Goal: Transaction & Acquisition: Purchase product/service

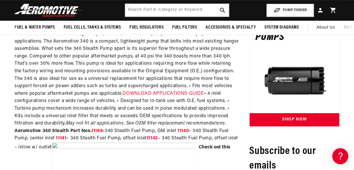
click at [164, 93] on link "DOWNLOAD APPLICATIONS GUIDE" at bounding box center [162, 93] width 81 height 5
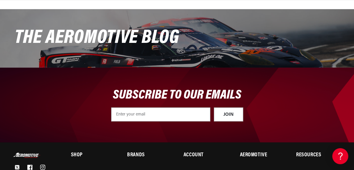
scroll to position [451, 0]
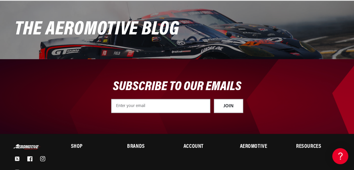
click at [77, 145] on h2 "Shop" at bounding box center [92, 146] width 43 height 5
click at [79, 157] on link "Fuel Pumps" at bounding box center [82, 159] width 23 height 7
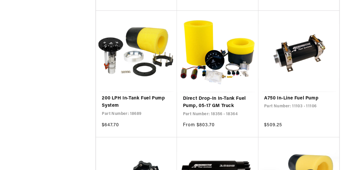
scroll to position [892, 0]
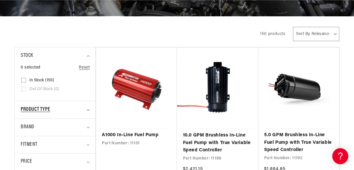
click at [88, 111] on summary "Product type" at bounding box center [55, 109] width 69 height 17
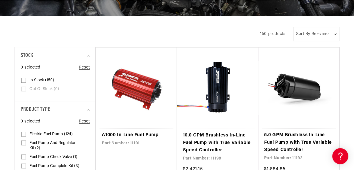
click at [23, 133] on input "Electric Fuel Pump (124) Electric Fuel Pump (124 products)" at bounding box center [23, 135] width 5 height 5
checkbox input "true"
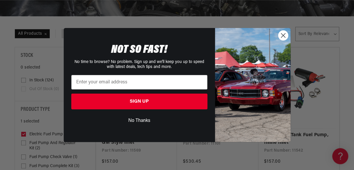
click at [285, 36] on circle "Close dialog" at bounding box center [283, 36] width 10 height 10
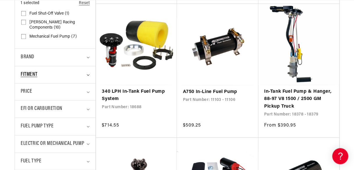
click at [86, 76] on summary "Fitment" at bounding box center [55, 74] width 69 height 17
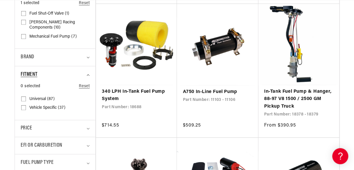
click at [88, 76] on summary "Fitment" at bounding box center [55, 74] width 69 height 17
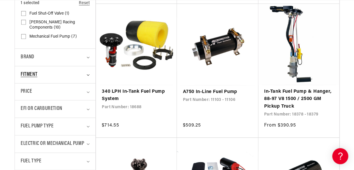
click at [88, 75] on summary "Fitment" at bounding box center [55, 74] width 69 height 17
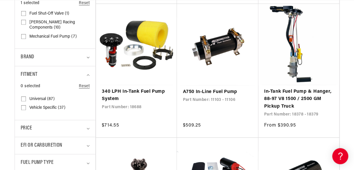
click at [23, 98] on input "Universal (87) Universal (87 products)" at bounding box center [23, 99] width 5 height 5
checkbox input "true"
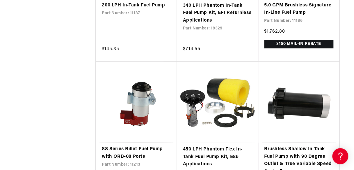
scroll to position [0, 1]
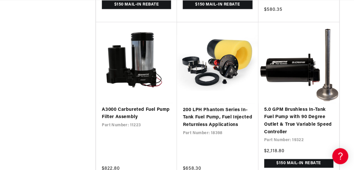
scroll to position [0, 230]
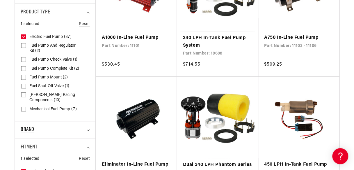
click at [90, 131] on summary "Brand" at bounding box center [55, 129] width 69 height 17
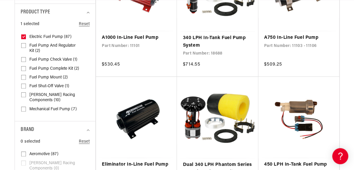
click at [25, 153] on input "Aeromotive (87) Aeromotive (87 products)" at bounding box center [23, 154] width 5 height 5
checkbox input "true"
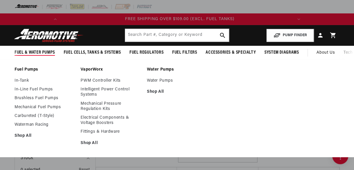
scroll to position [0, 230]
click at [24, 81] on link "In-Tank" at bounding box center [45, 80] width 60 height 5
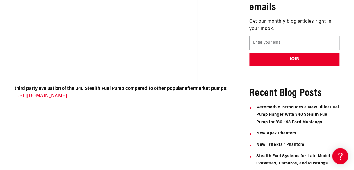
scroll to position [0, 230]
click at [67, 97] on link "http://realstreetperformance.com/store/pages/fuel-pump-comparison-test-5.html" at bounding box center [41, 95] width 53 height 5
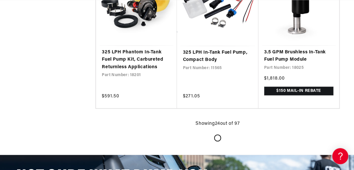
scroll to position [0, 230]
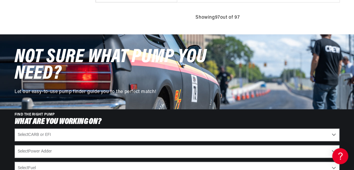
scroll to position [0, 230]
